Goal: Information Seeking & Learning: Learn about a topic

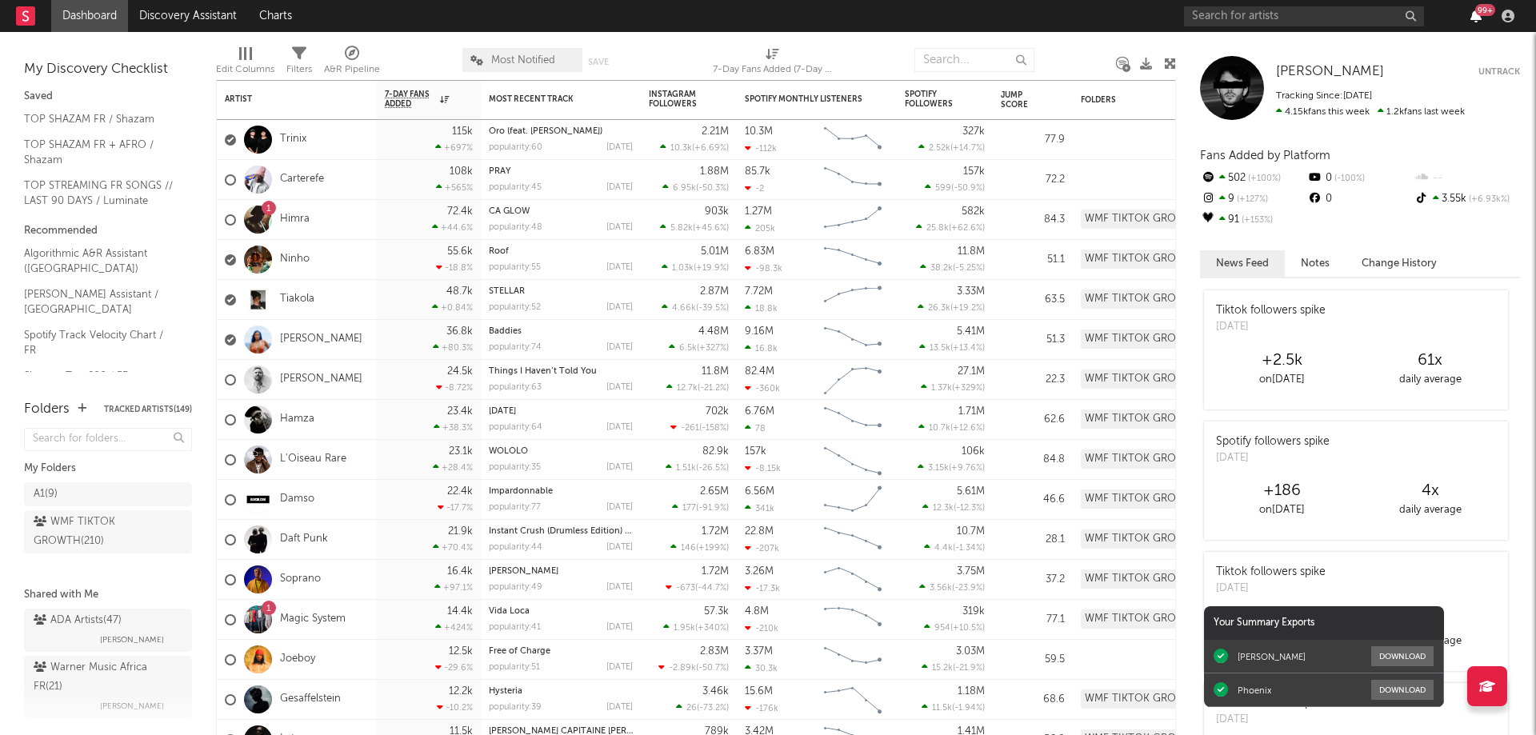
click at [1477, 20] on icon "button" at bounding box center [1476, 16] width 11 height 13
click at [1046, 15] on nav "Dashboard Discovery Assistant Charts 99 +" at bounding box center [768, 16] width 1536 height 32
click at [1478, 18] on icon "button" at bounding box center [1476, 16] width 11 height 13
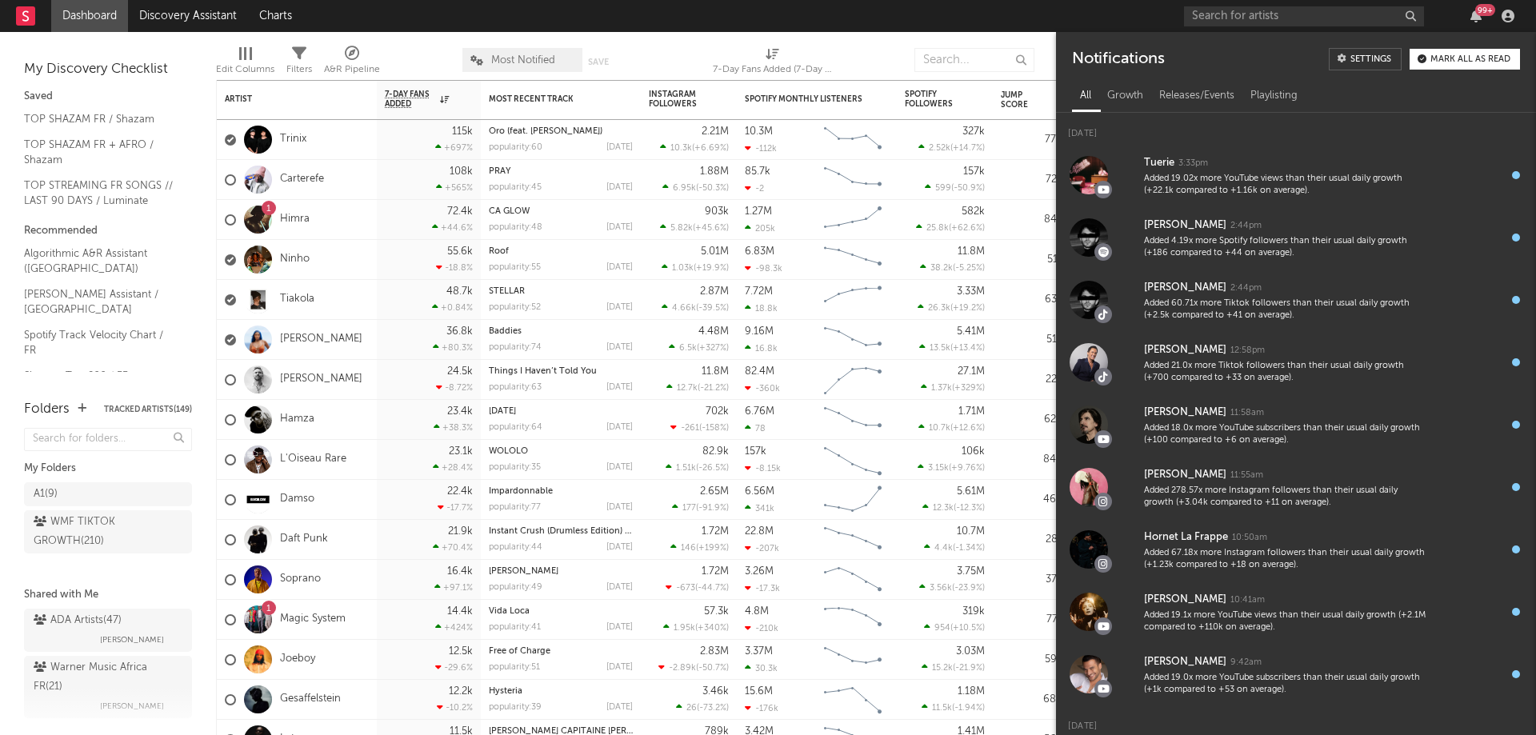
click at [1437, 15] on div "99 +" at bounding box center [1352, 16] width 336 height 32
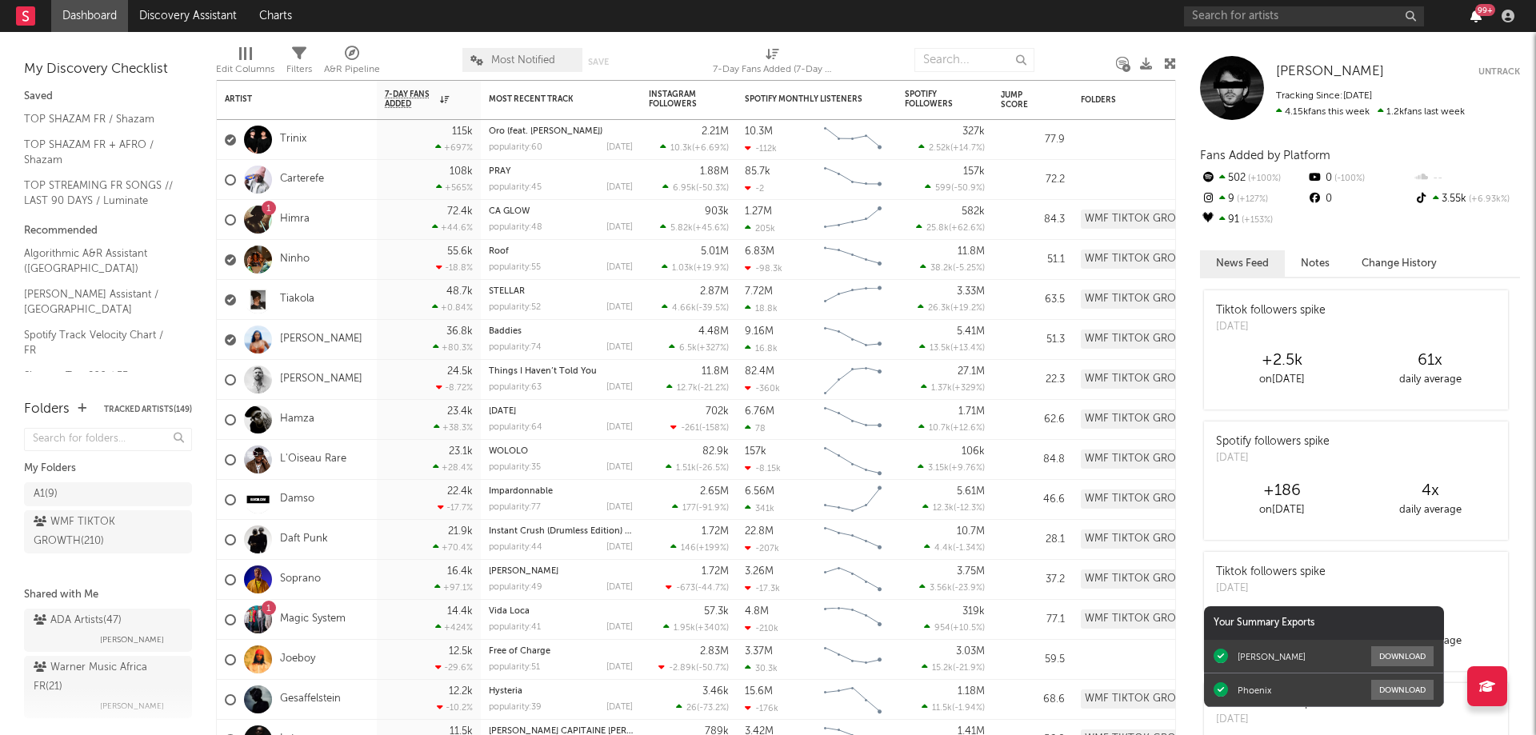
click at [1477, 17] on icon "button" at bounding box center [1476, 16] width 11 height 13
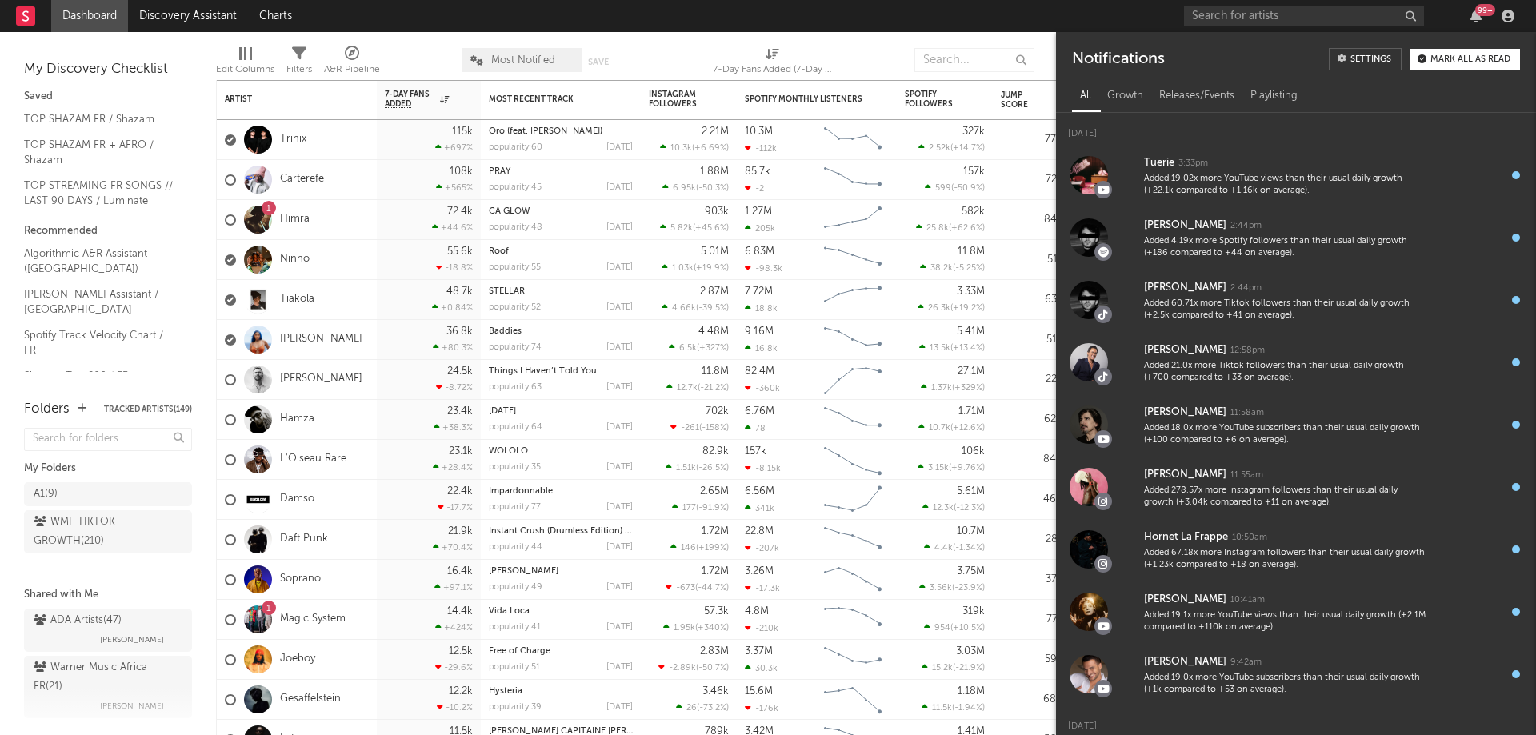
click at [1136, 23] on nav "Dashboard Discovery Assistant Charts 99 +" at bounding box center [768, 16] width 1536 height 32
